Goal: Find specific page/section: Find specific page/section

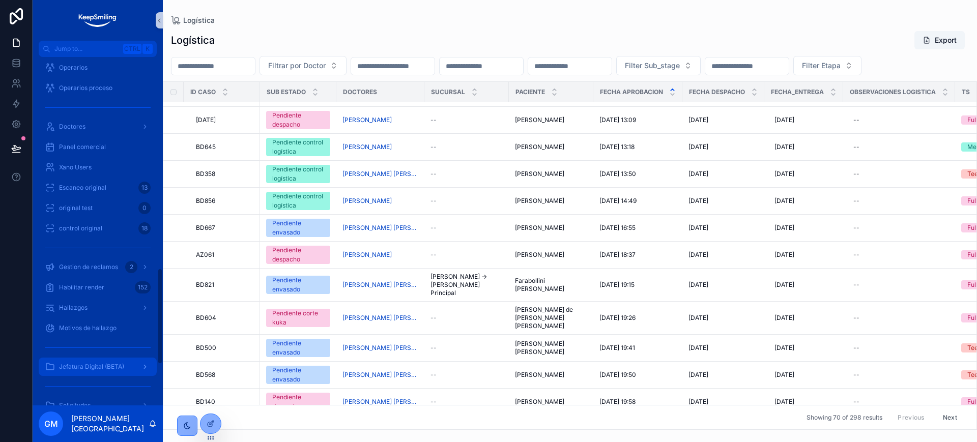
scroll to position [911, 0]
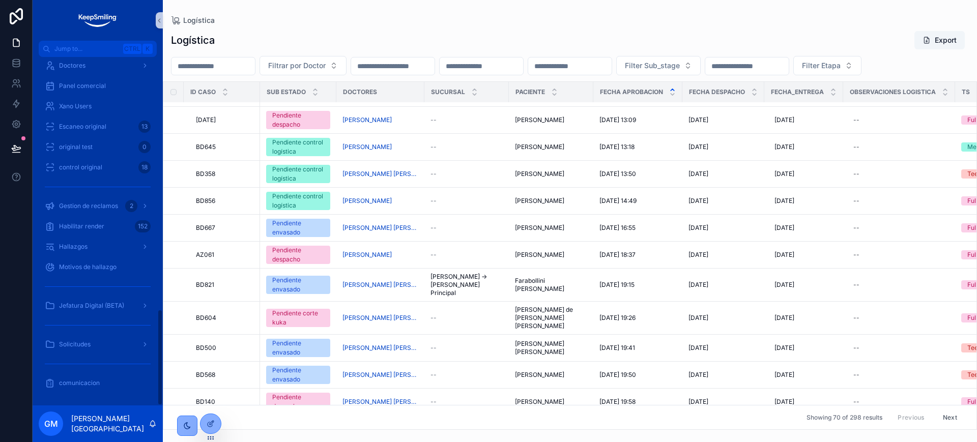
click at [95, 334] on div "Solicitudes" at bounding box center [98, 344] width 130 height 20
click at [93, 337] on div "Solicitudes" at bounding box center [98, 344] width 106 height 16
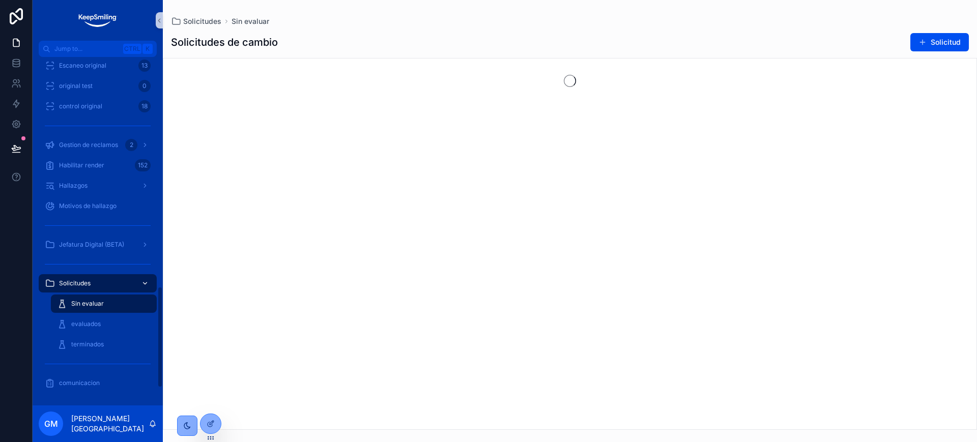
scroll to position [789, 0]
